Goal: Task Accomplishment & Management: Use online tool/utility

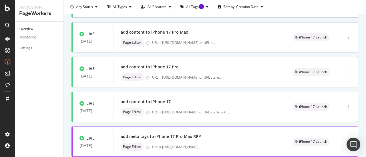
scroll to position [202, 0]
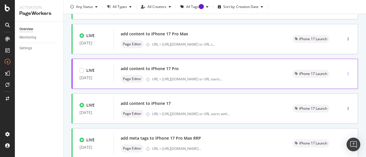
click at [345, 72] on div "button" at bounding box center [347, 73] width 5 height 3
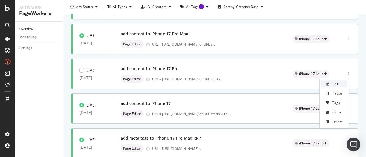
click at [337, 85] on div "Edit" at bounding box center [335, 84] width 6 height 5
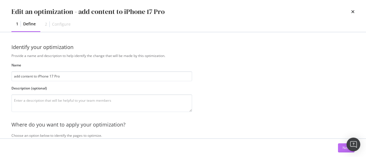
click at [339, 153] on button "Next" at bounding box center [346, 148] width 17 height 9
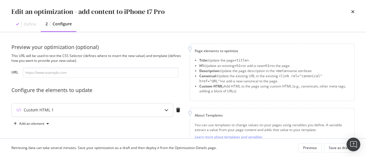
click at [159, 110] on div "Custom HTML 1" at bounding box center [92, 110] width 161 height 13
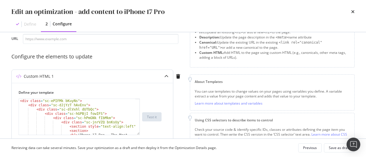
type textarea "<div class="sc-ePIFMk bKuyNs">"
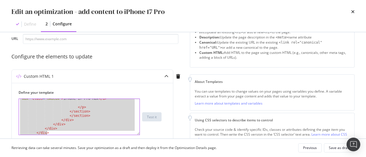
scroll to position [683, 0]
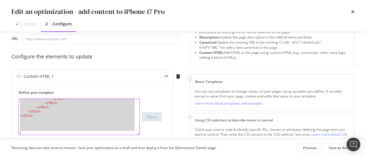
drag, startPoint x: 19, startPoint y: 101, endPoint x: 123, endPoint y: 155, distance: 116.5
click at [123, 155] on div "Edit an optimization - add content to iPhone 17 Pro Define 2 Configure Preview …" at bounding box center [183, 78] width 366 height 157
paste textarea "Cursor at row 96"
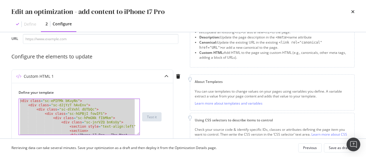
scroll to position [0, 0]
drag, startPoint x: 43, startPoint y: 131, endPoint x: 36, endPoint y: 57, distance: 74.0
click at [36, 57] on div "Preview your optimization (optional) This URL will be used to test the CSS Sele…" at bounding box center [96, 133] width 171 height 247
type textarea "<div class="sc-ePIFMk bKuyNs"> <div class="sc-dJjYzT hAvEnv">"
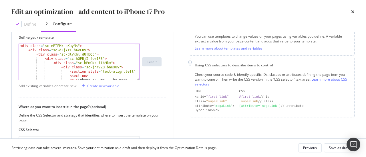
scroll to position [101, 0]
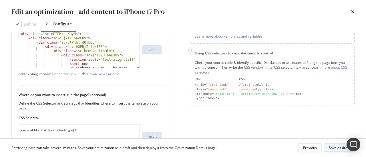
click at [341, 148] on div "Save as draft" at bounding box center [338, 148] width 21 height 5
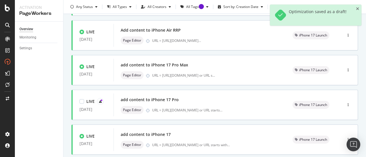
scroll to position [174, 0]
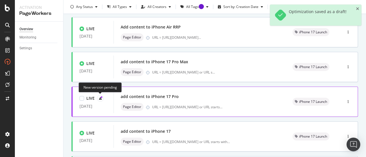
click at [101, 97] on icon at bounding box center [102, 98] width 2 height 2
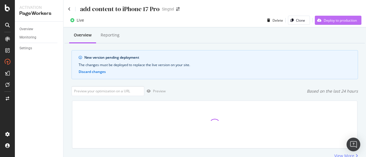
click at [341, 21] on div "Deploy to production" at bounding box center [339, 20] width 33 height 5
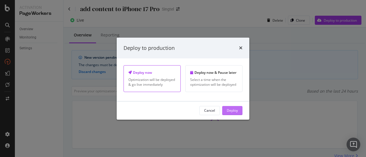
click at [231, 111] on div "Deploy" at bounding box center [231, 110] width 11 height 5
